Goal: Task Accomplishment & Management: Complete application form

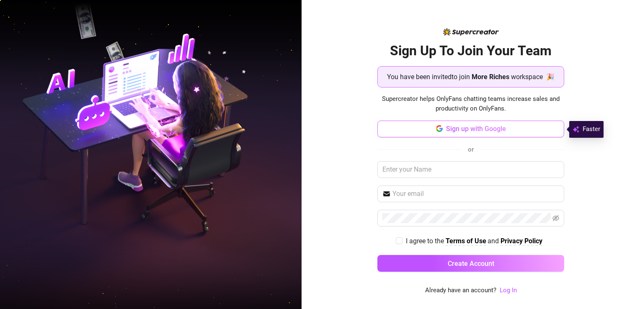
click at [522, 132] on button "Sign up with Google" at bounding box center [470, 129] width 187 height 17
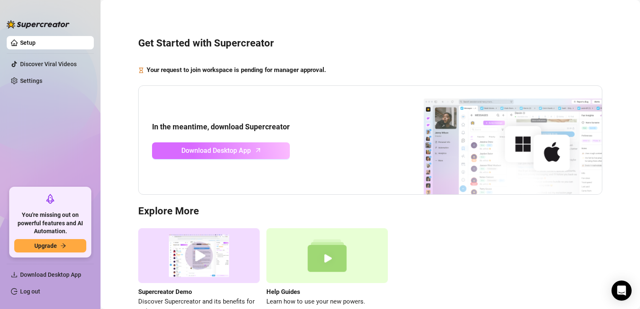
click at [199, 148] on span "Download Desktop App" at bounding box center [215, 150] width 69 height 10
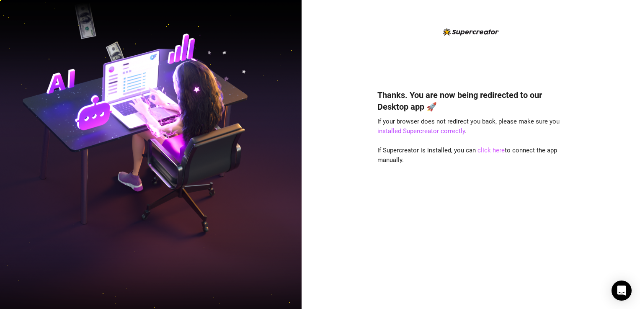
click at [490, 148] on link "click here" at bounding box center [490, 151] width 27 height 8
